Goal: Information Seeking & Learning: Learn about a topic

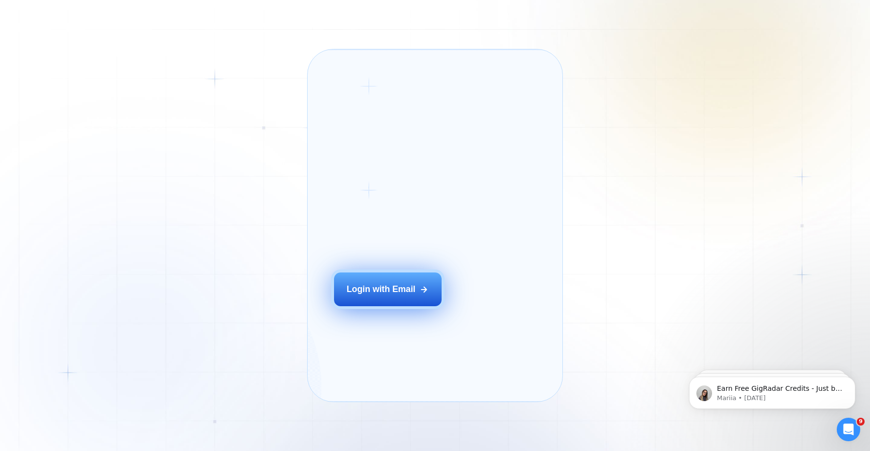
click at [395, 295] on div "Login with Email" at bounding box center [381, 289] width 69 height 12
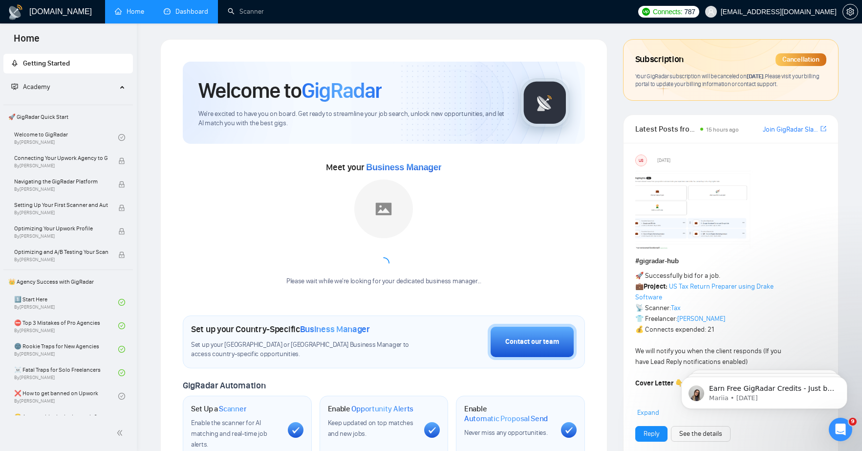
click at [204, 10] on link "Dashboard" at bounding box center [186, 11] width 44 height 8
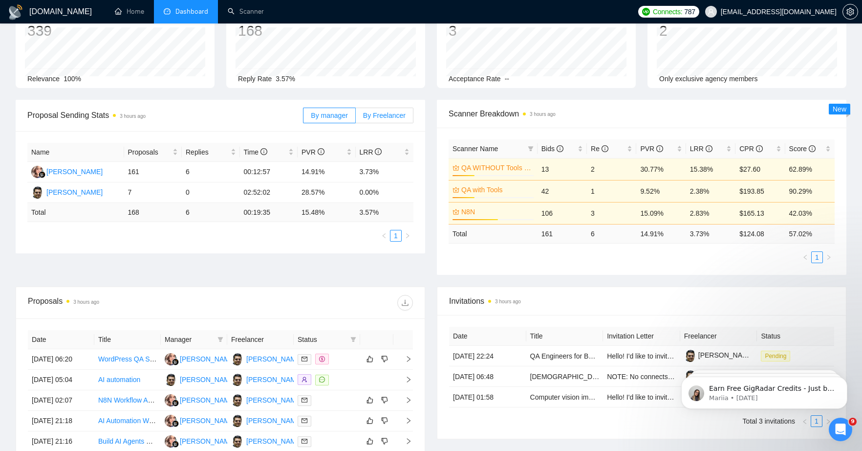
scroll to position [211, 0]
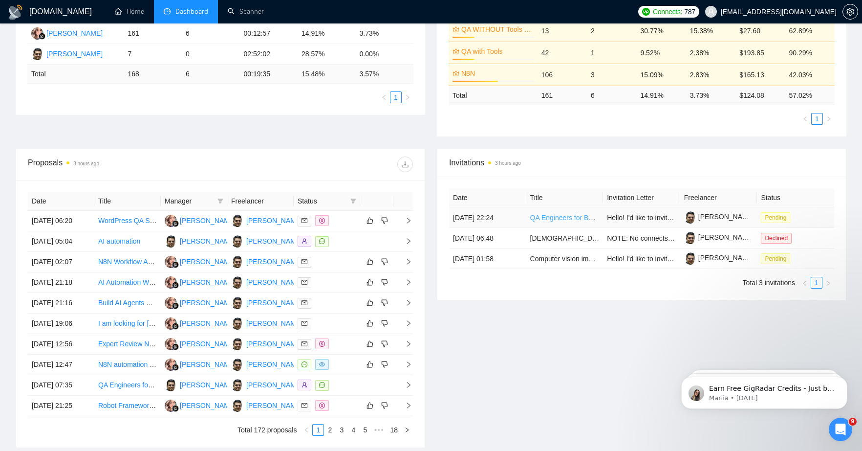
click at [556, 218] on link "QA Engineers for Business Software Platform (Python & JavaScript)" at bounding box center [633, 218] width 206 height 8
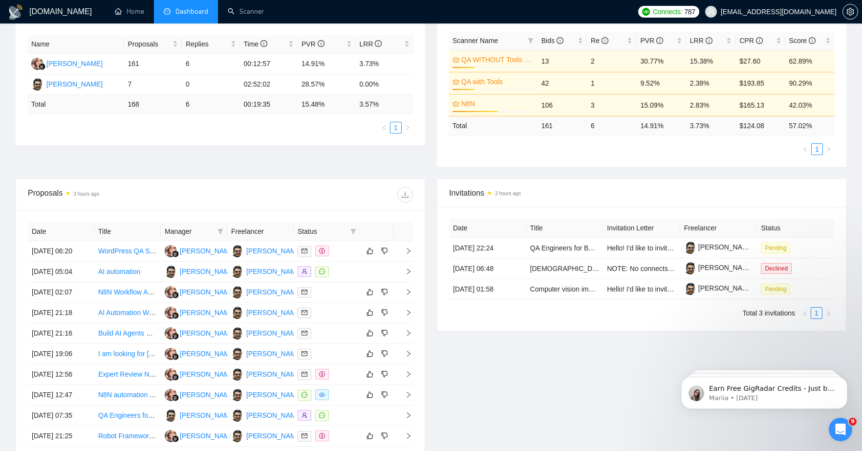
scroll to position [263, 0]
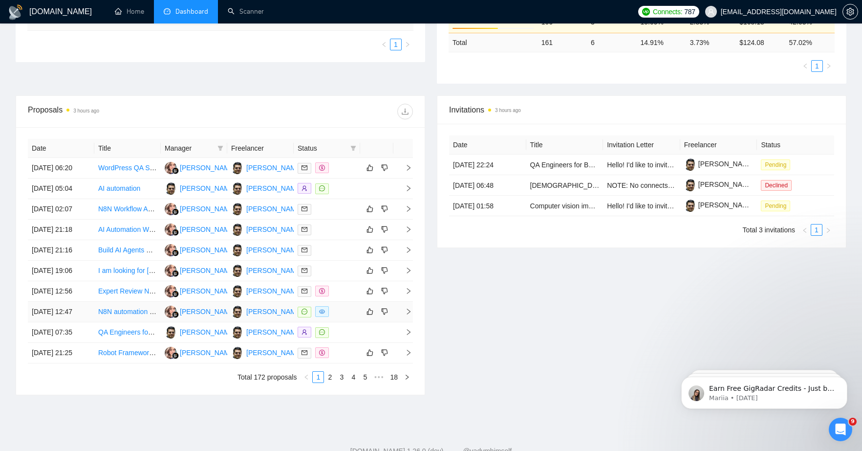
click at [121, 315] on link "N8N automation for our support chat" at bounding box center [153, 311] width 110 height 8
